Goal: Check status: Check status

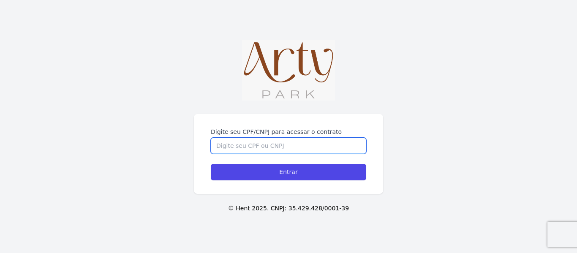
click at [267, 145] on input "Digite seu CPF/CNPJ para acessar o contrato" at bounding box center [288, 146] width 155 height 16
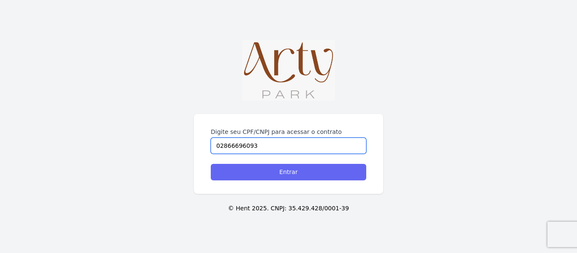
type input "02866696093"
click at [300, 177] on input "Entrar" at bounding box center [288, 172] width 155 height 16
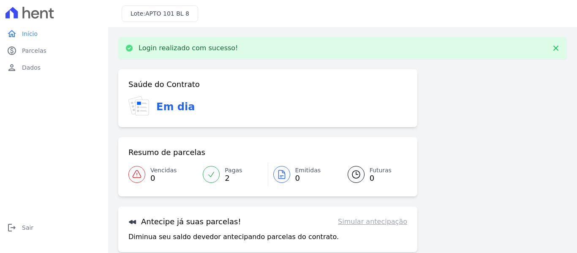
scroll to position [69, 0]
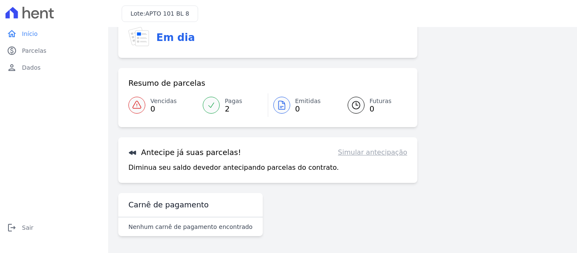
click at [199, 214] on div "Carnê de pagamento" at bounding box center [190, 205] width 144 height 24
click at [175, 201] on h3 "Carnê de pagamento" at bounding box center [168, 205] width 80 height 10
click at [155, 216] on div "Carnê de pagamento" at bounding box center [190, 205] width 144 height 24
click at [38, 64] on link "person Dados" at bounding box center [53, 67] width 101 height 17
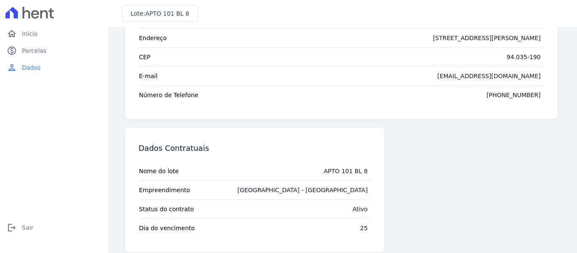
scroll to position [94, 0]
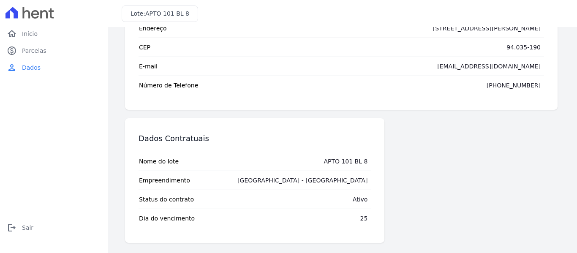
click at [360, 218] on div "25" at bounding box center [364, 218] width 8 height 8
click at [360, 203] on td "Ativo" at bounding box center [360, 199] width 22 height 19
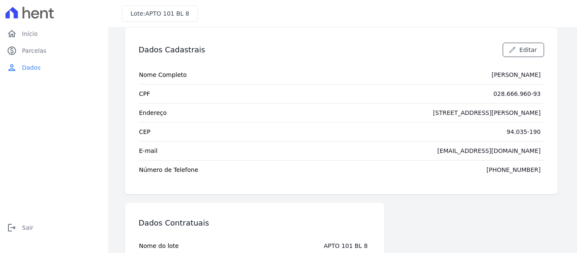
scroll to position [0, 0]
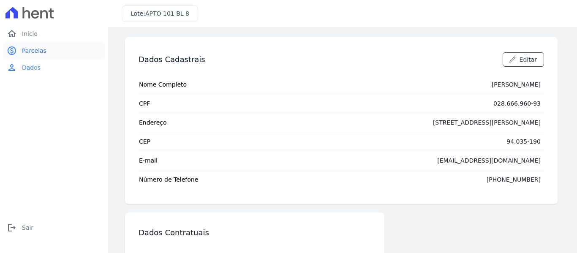
click at [33, 47] on span "Parcelas" at bounding box center [34, 50] width 24 height 8
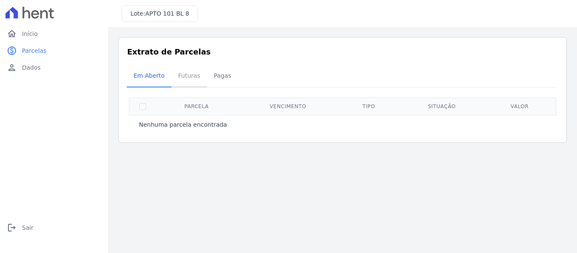
click at [187, 77] on span "Futuras" at bounding box center [189, 75] width 32 height 17
click at [212, 73] on span "Pagas" at bounding box center [222, 75] width 27 height 17
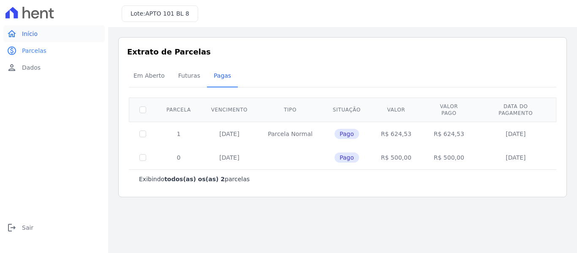
click at [29, 35] on span "Início" at bounding box center [30, 34] width 16 height 8
